Goal: Register for event/course

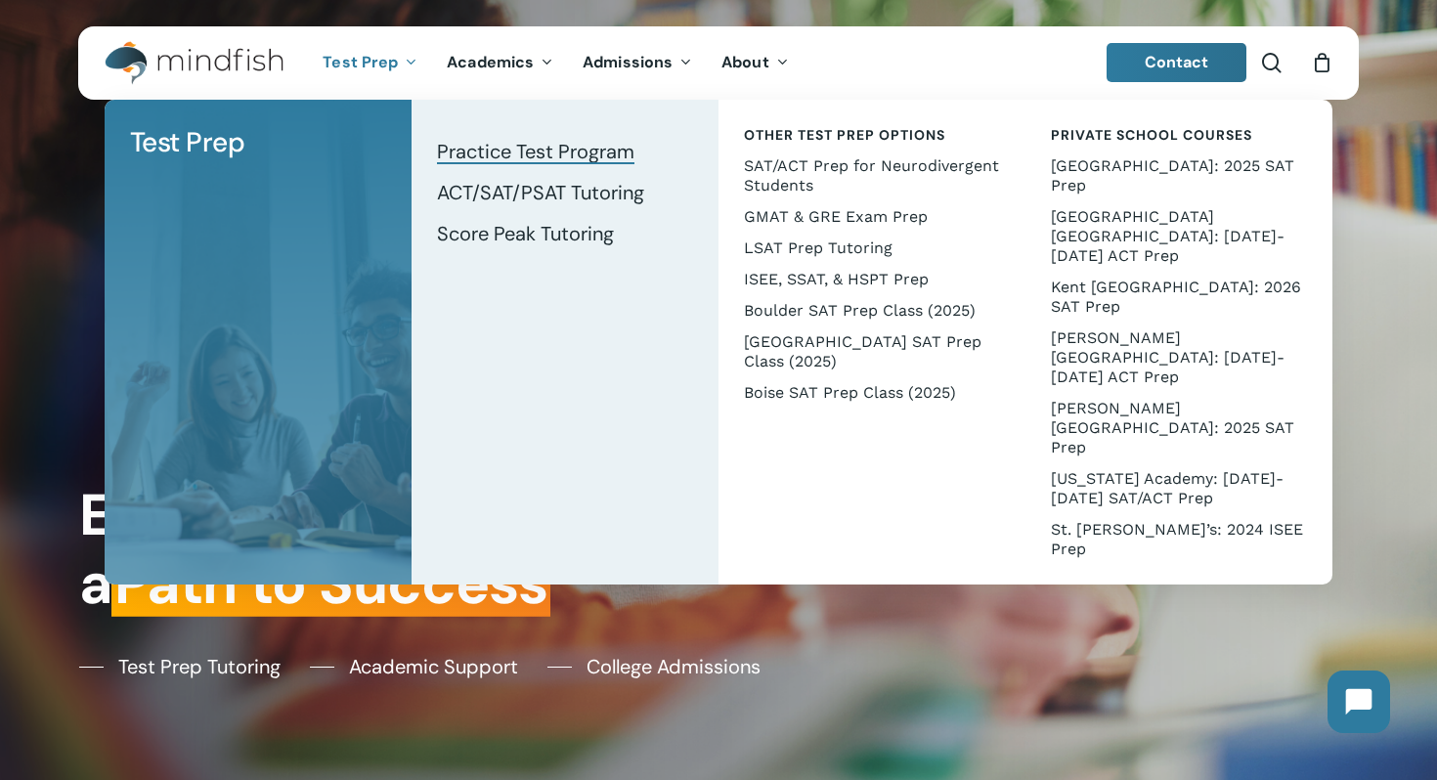
click at [482, 154] on span "Practice Test Program" at bounding box center [535, 151] width 197 height 25
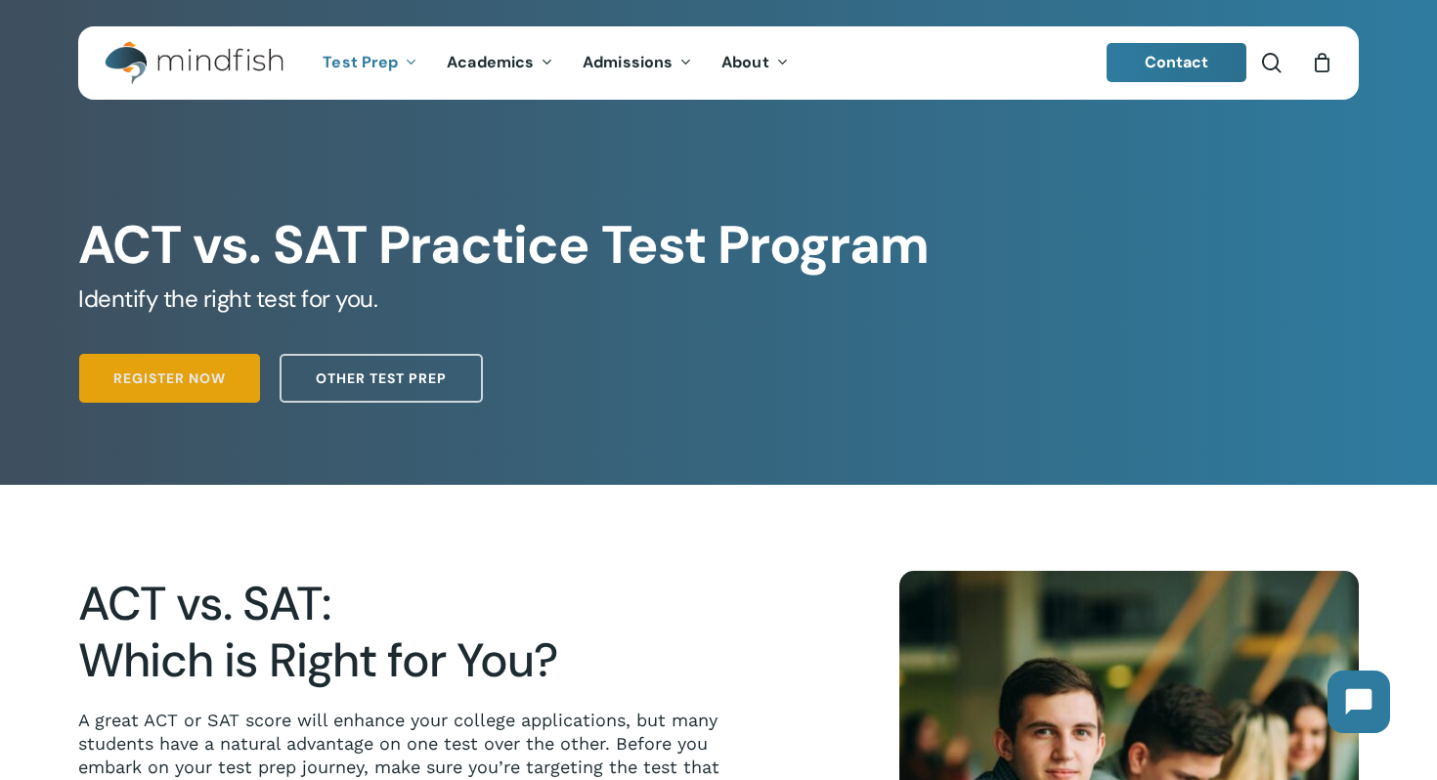
click at [188, 376] on span "Register Now" at bounding box center [169, 379] width 112 height 20
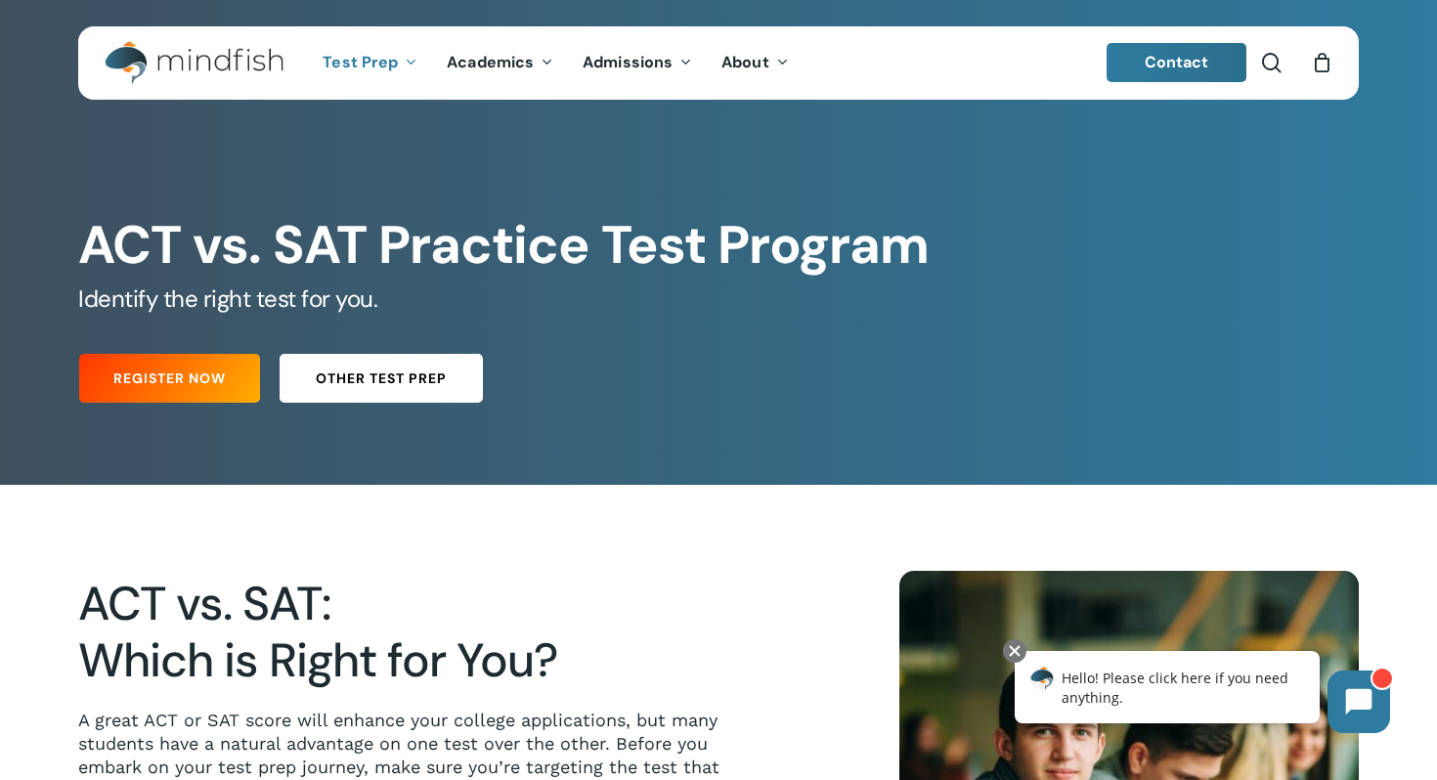
click at [353, 372] on span "Other Test Prep" at bounding box center [381, 379] width 131 height 20
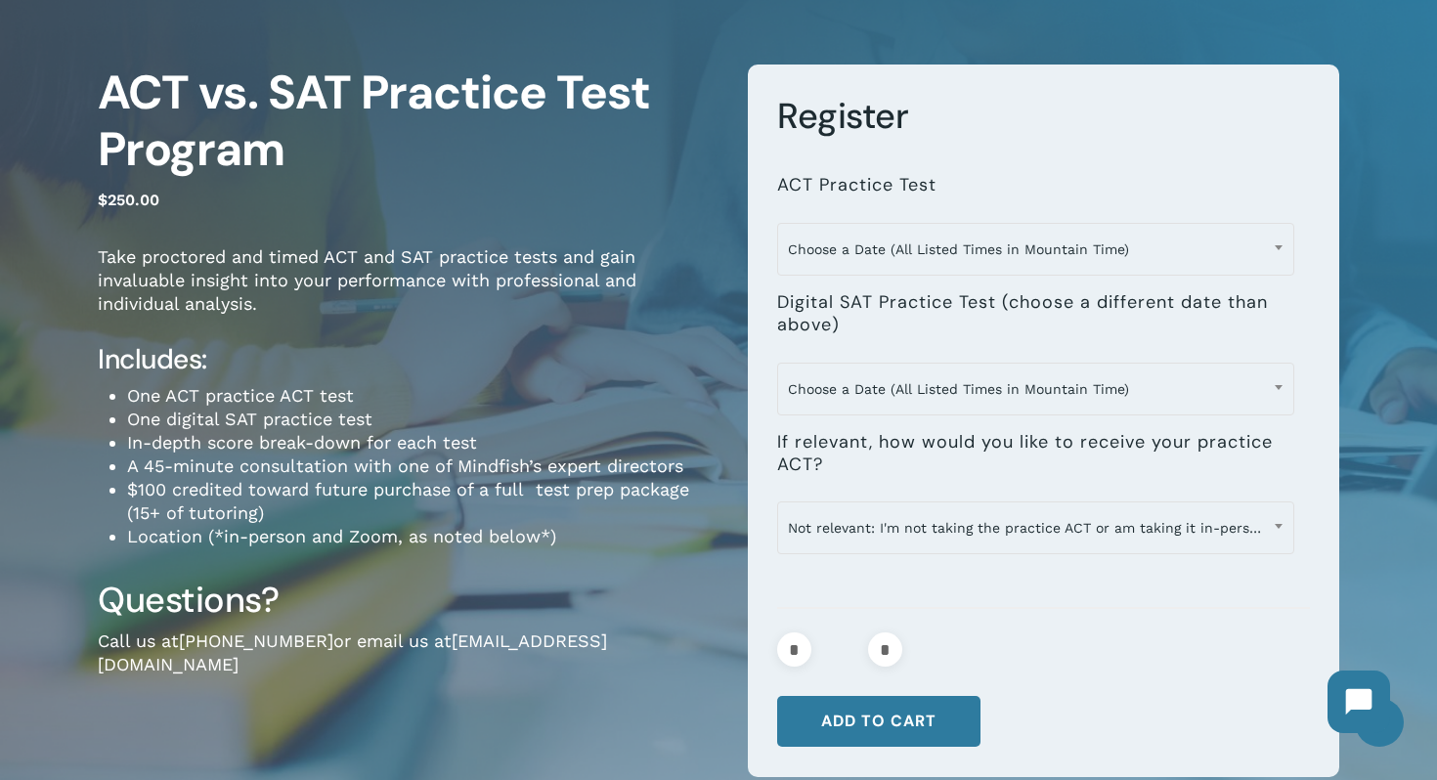
scroll to position [196, 0]
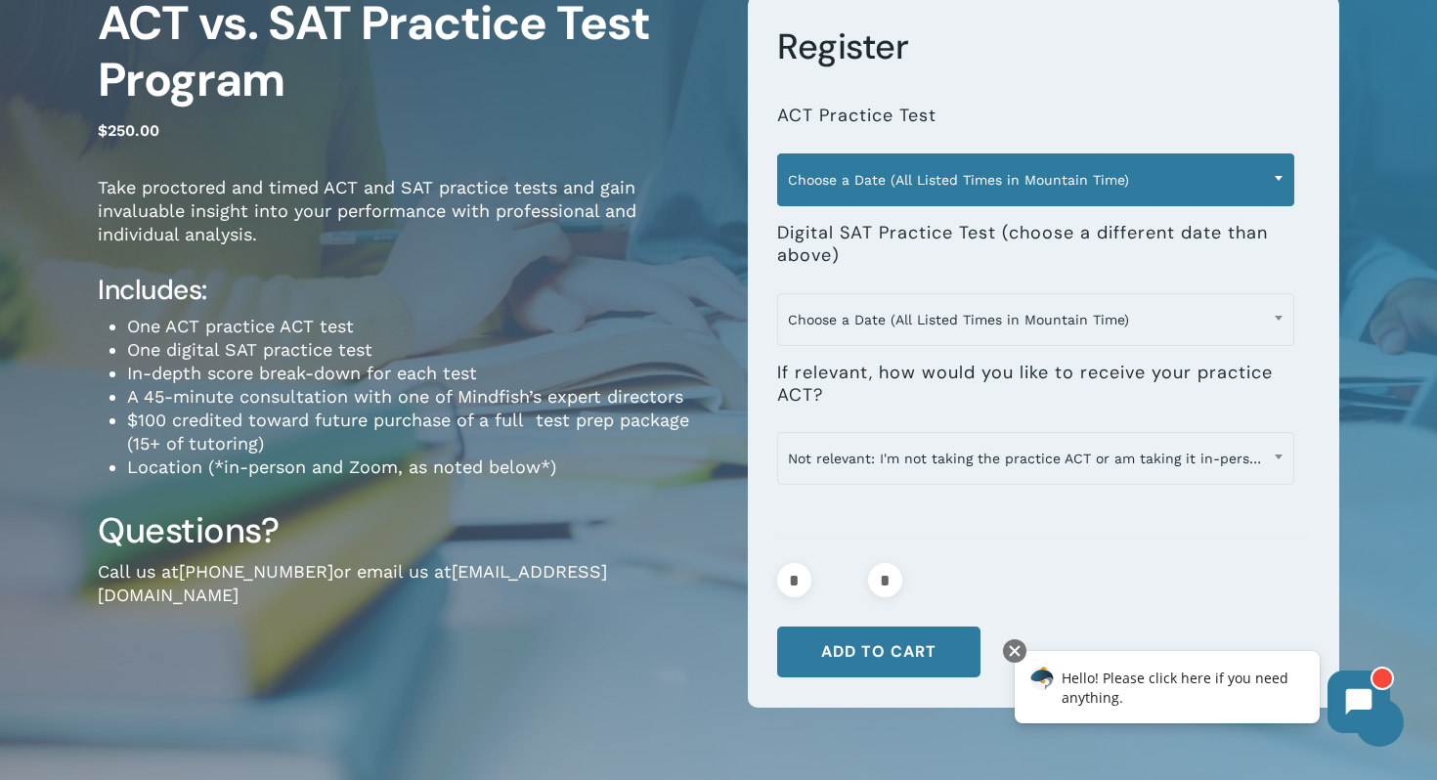
click at [1096, 186] on span "Choose a Date (All Listed Times in Mountain Time)" at bounding box center [1035, 179] width 515 height 41
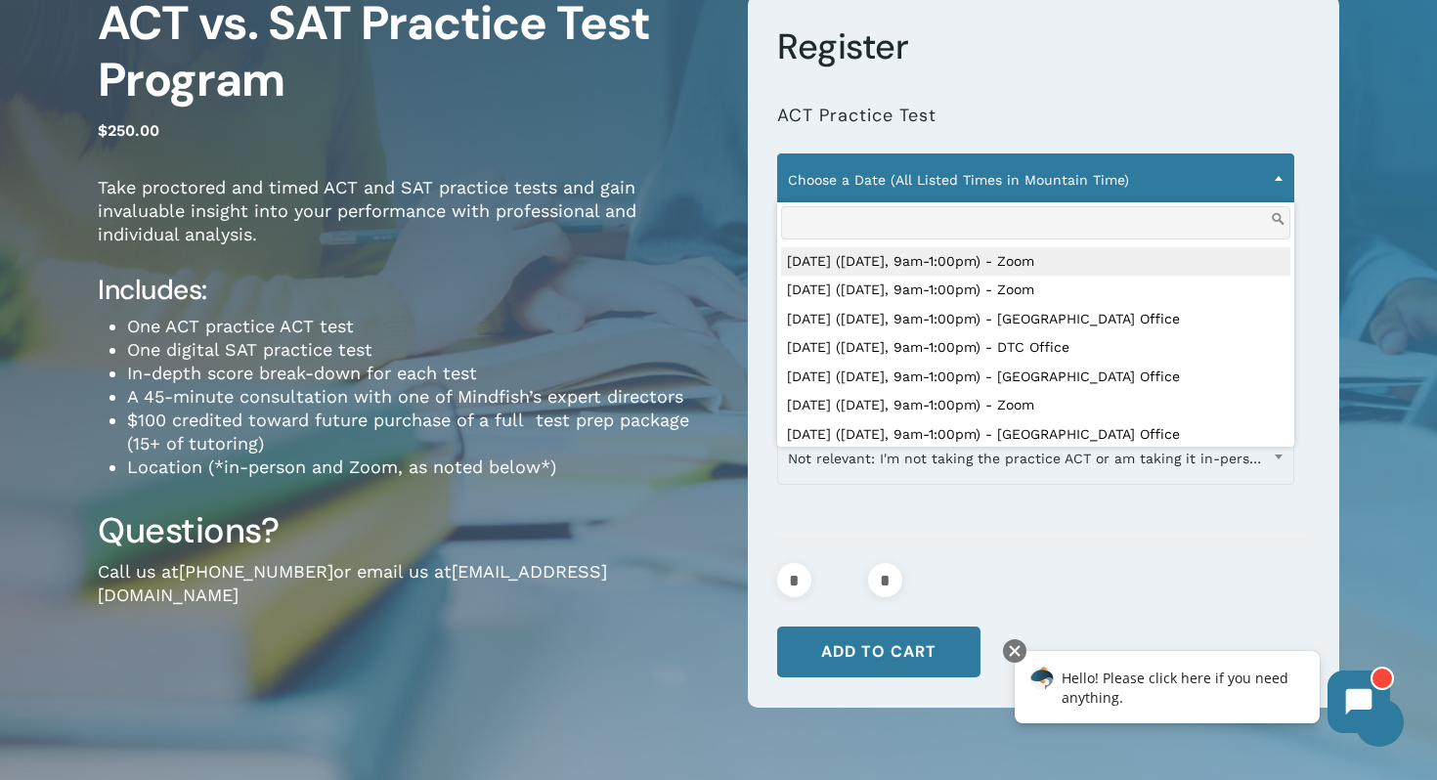
scroll to position [259, 0]
